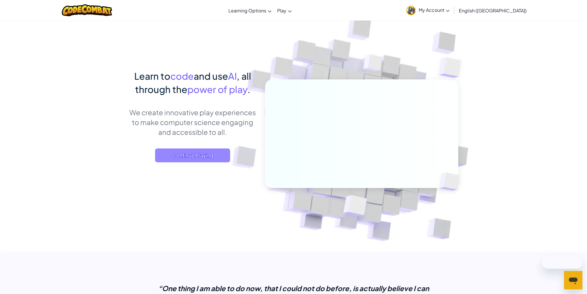
click at [189, 154] on span "Continue Playing" at bounding box center [192, 155] width 75 height 14
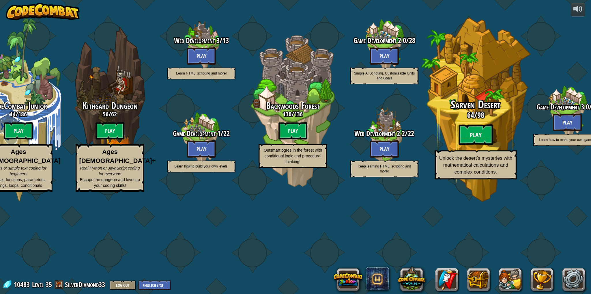
click at [462, 145] on btn "Play" at bounding box center [476, 134] width 35 height 21
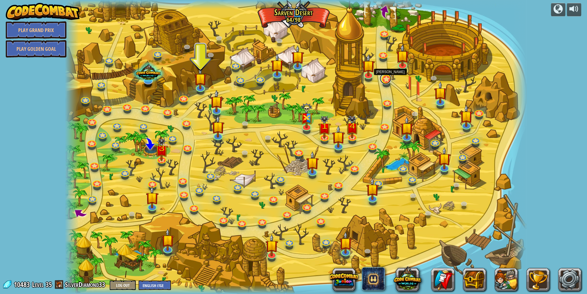
click at [384, 82] on link at bounding box center [386, 79] width 12 height 12
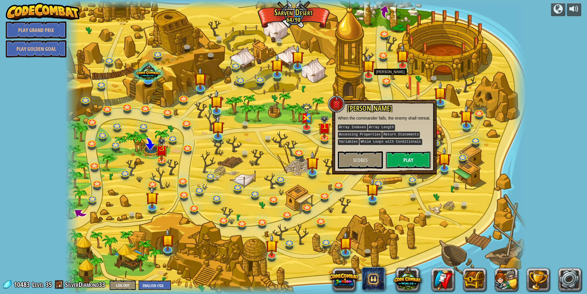
click at [403, 161] on button "Play" at bounding box center [408, 159] width 45 height 17
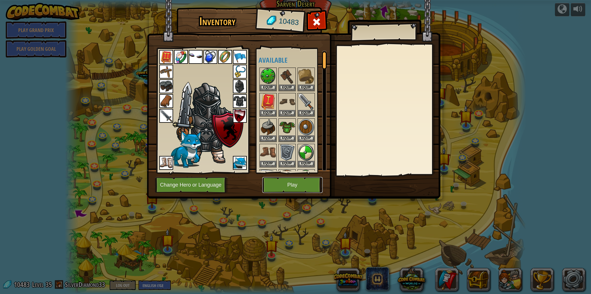
click at [294, 182] on button "Play" at bounding box center [292, 185] width 60 height 16
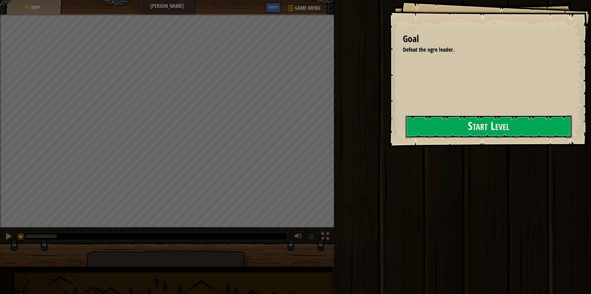
click at [406, 124] on button "Start Level" at bounding box center [489, 126] width 167 height 23
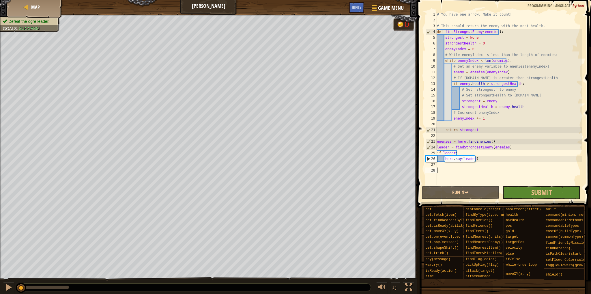
click at [469, 71] on div "# You have one arrow. Make it count! # This should return the enemy with the mo…" at bounding box center [509, 104] width 147 height 185
click at [469, 71] on div "# You have one arrow. Make it count! # This should return the enemy with the mo…" at bounding box center [509, 98] width 147 height 173
drag, startPoint x: 509, startPoint y: 72, endPoint x: 452, endPoint y: 72, distance: 56.6
click at [452, 72] on div "# You have one arrow. Make it count! # This should return the enemy with the mo…" at bounding box center [509, 104] width 147 height 185
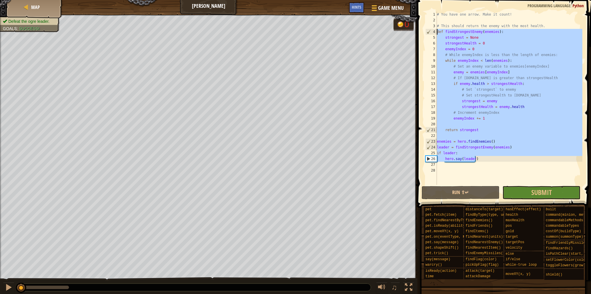
click at [274, 31] on div "Map [PERSON_NAME] Morale Game Menu Done Hints 1 ההההההההההההההההההההההההההההההה…" at bounding box center [295, 147] width 591 height 294
type textarea "def findStrongestEnemy(enemies): strongest = None"
